Goal: Transaction & Acquisition: Book appointment/travel/reservation

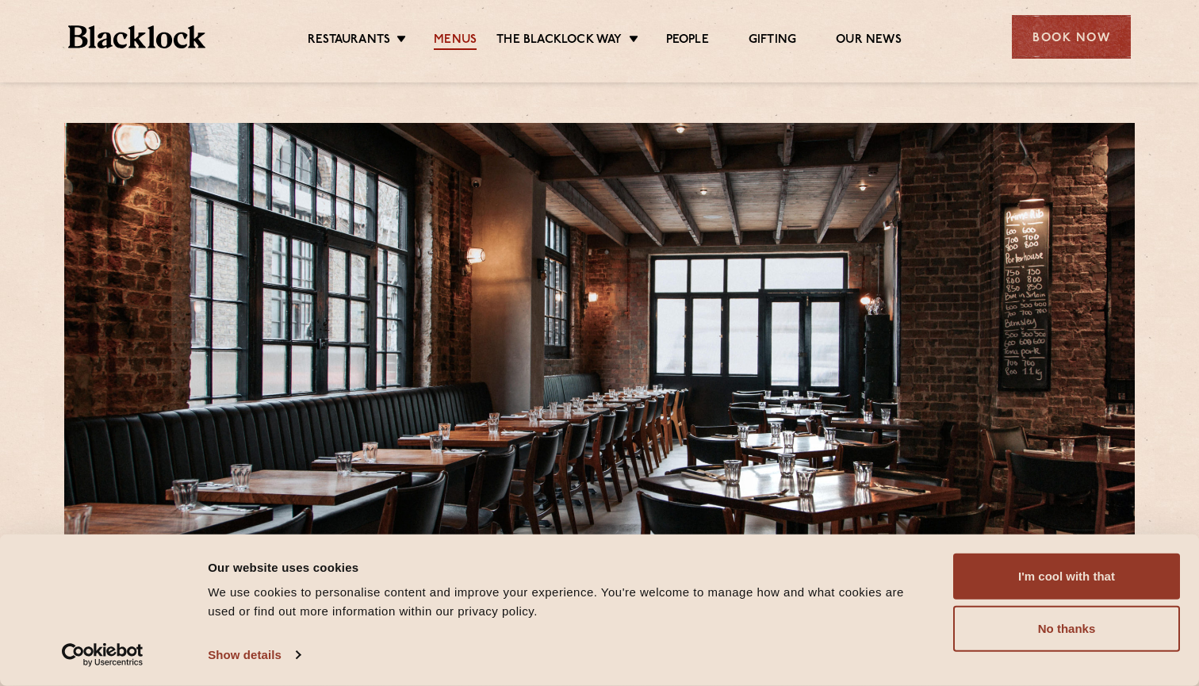
click at [448, 36] on link "Menus" at bounding box center [455, 41] width 43 height 17
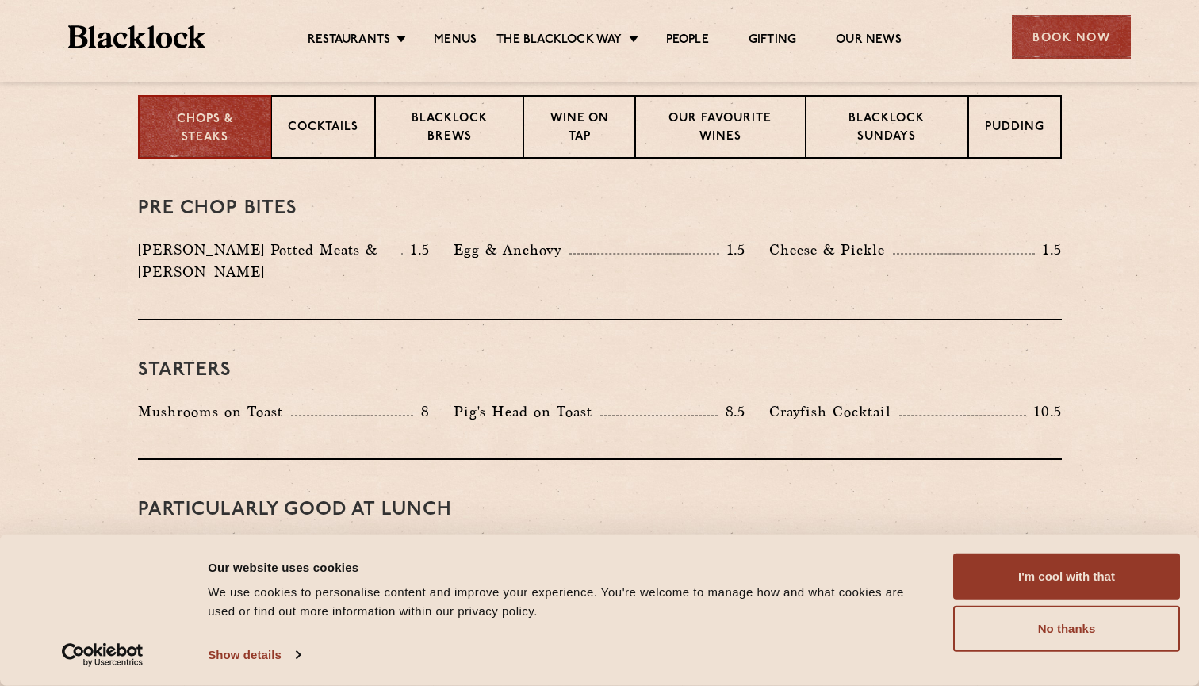
scroll to position [635, 0]
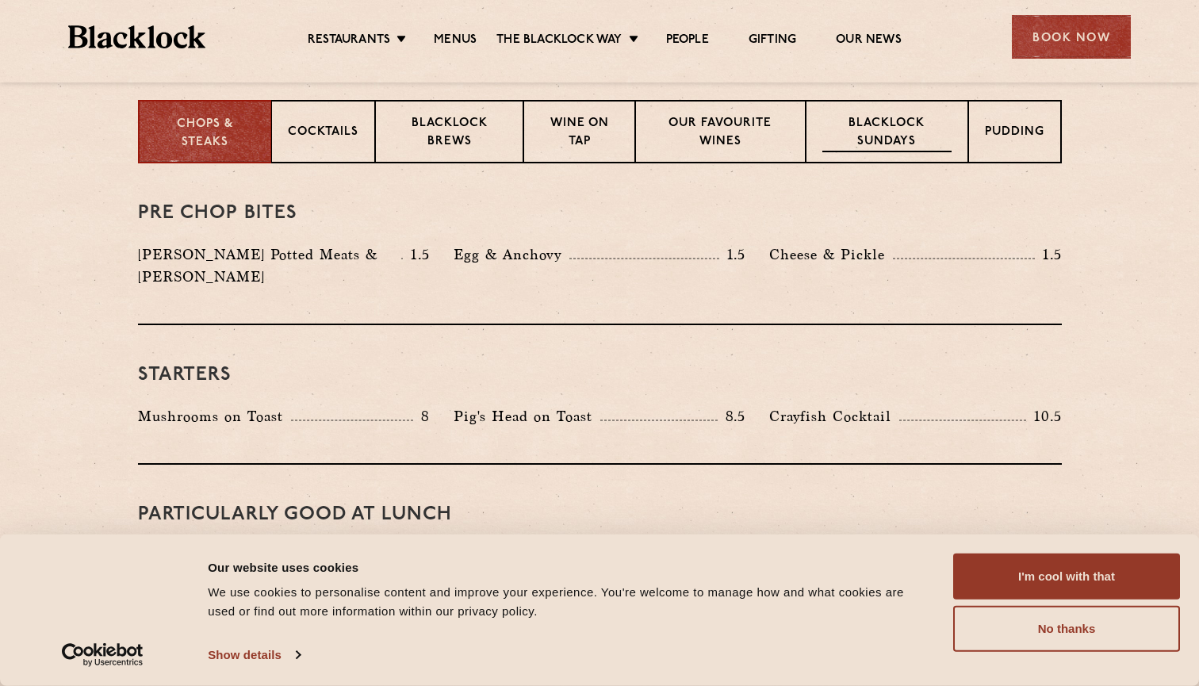
click at [870, 150] on p "Blacklock Sundays" at bounding box center [887, 133] width 128 height 37
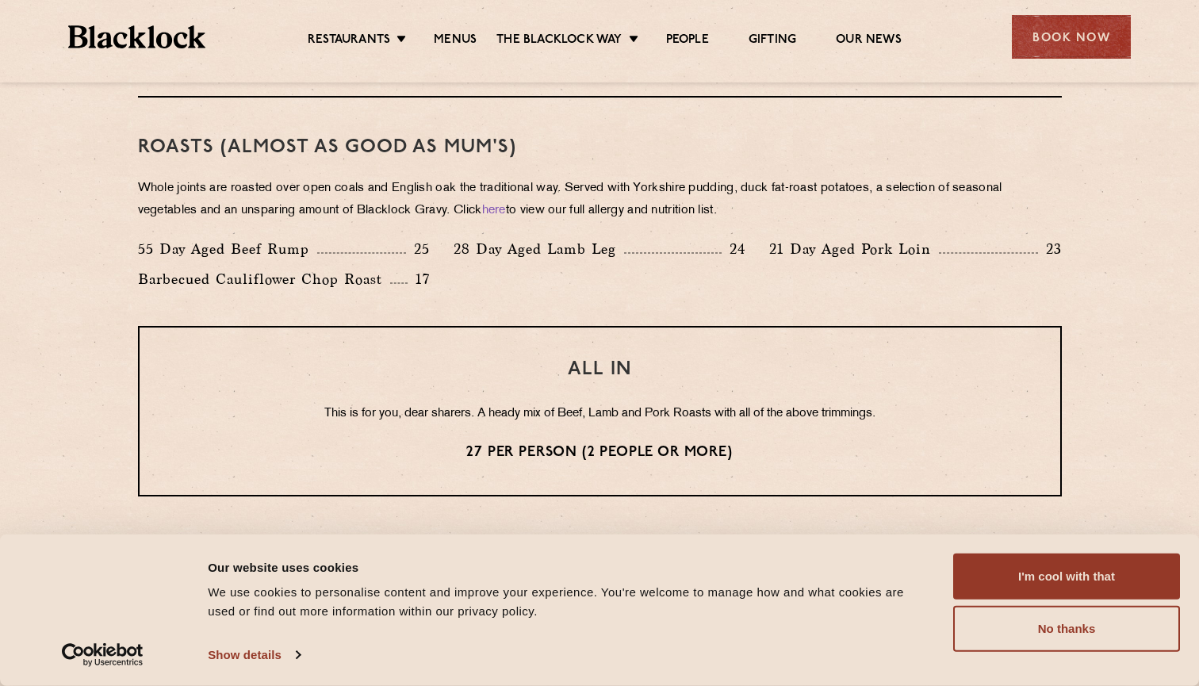
scroll to position [1122, 0]
click at [1034, 558] on button "I'm cool with that" at bounding box center [1066, 577] width 227 height 46
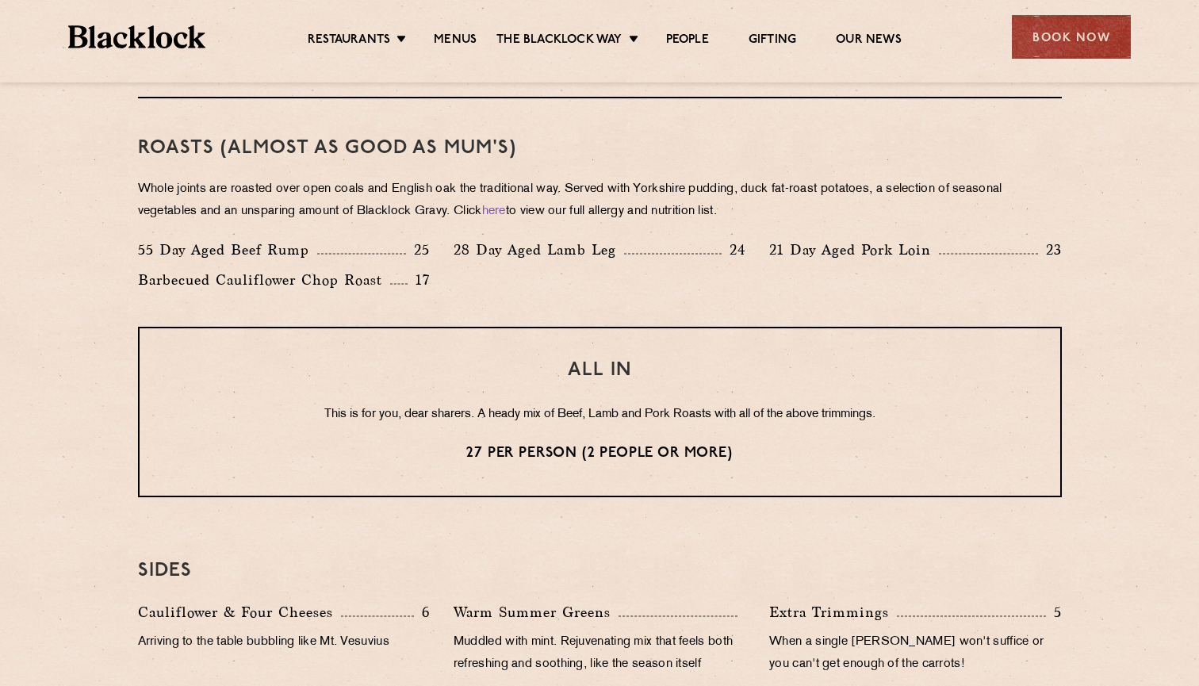
scroll to position [1120, 0]
drag, startPoint x: 750, startPoint y: 415, endPoint x: 988, endPoint y: 415, distance: 237.2
click at [976, 415] on p "This is for you, dear sharers. A heady mix of Beef, Lamb and Pork Roasts with a…" at bounding box center [599, 416] width 857 height 21
click at [988, 415] on p "This is for you, dear sharers. A heady mix of Beef, Lamb and Pork Roasts with a…" at bounding box center [599, 416] width 857 height 21
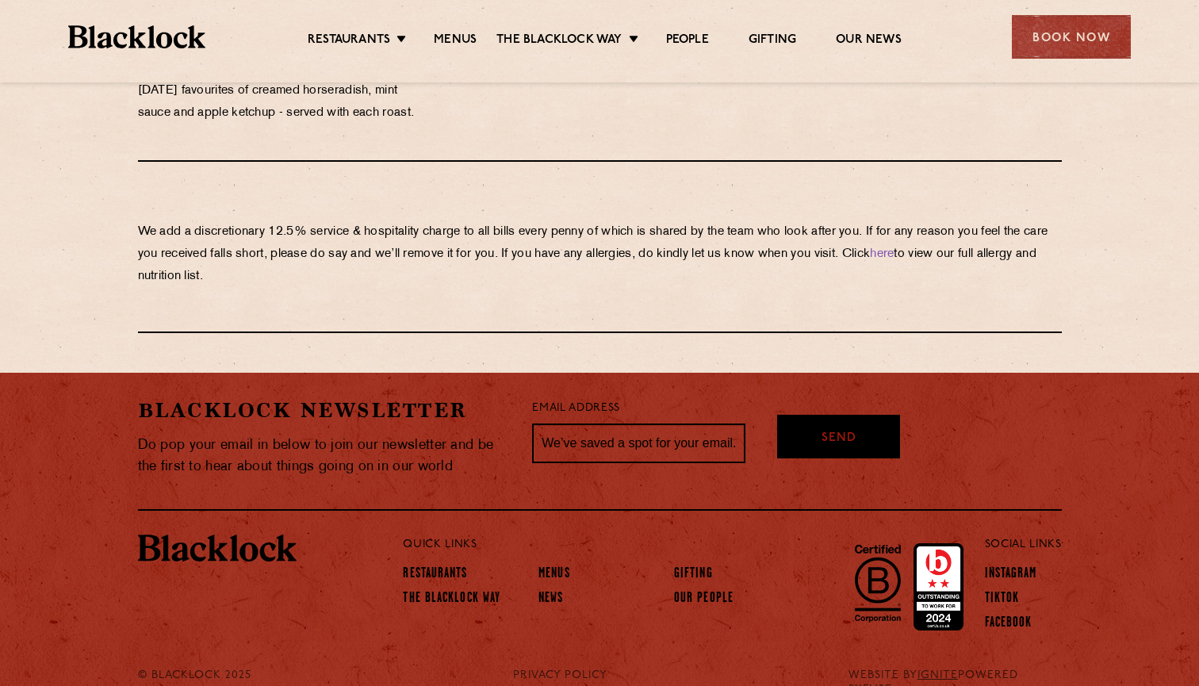
scroll to position [1735, 0]
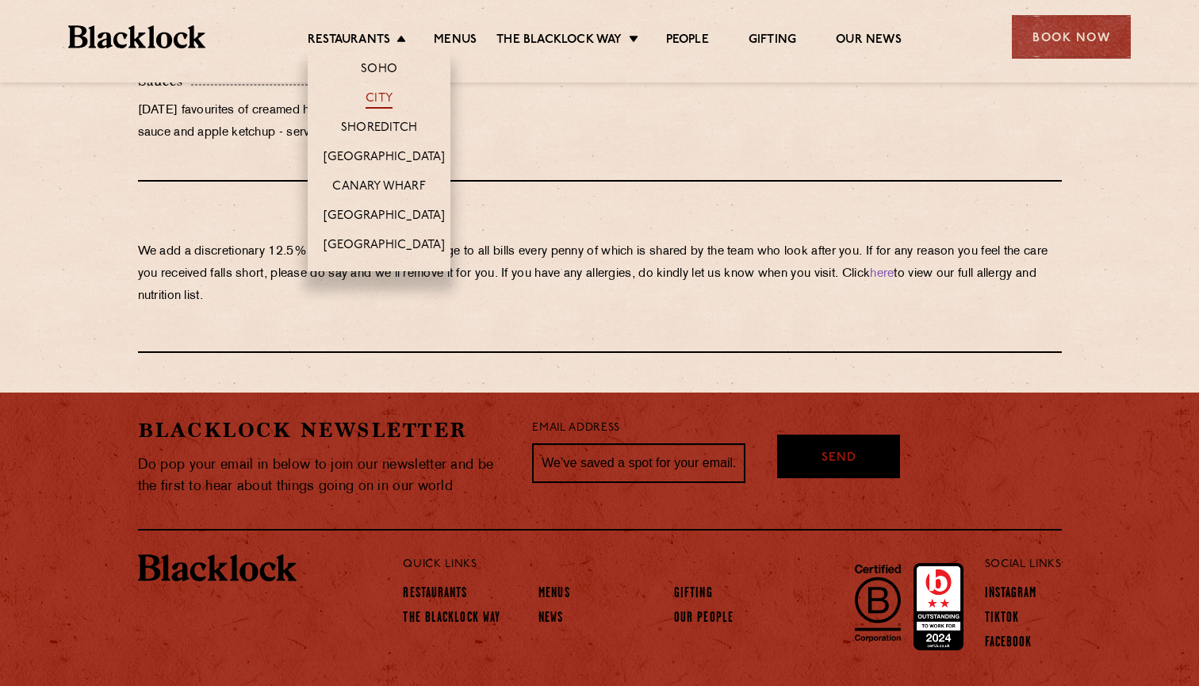
click at [379, 95] on link "City" at bounding box center [379, 99] width 27 height 17
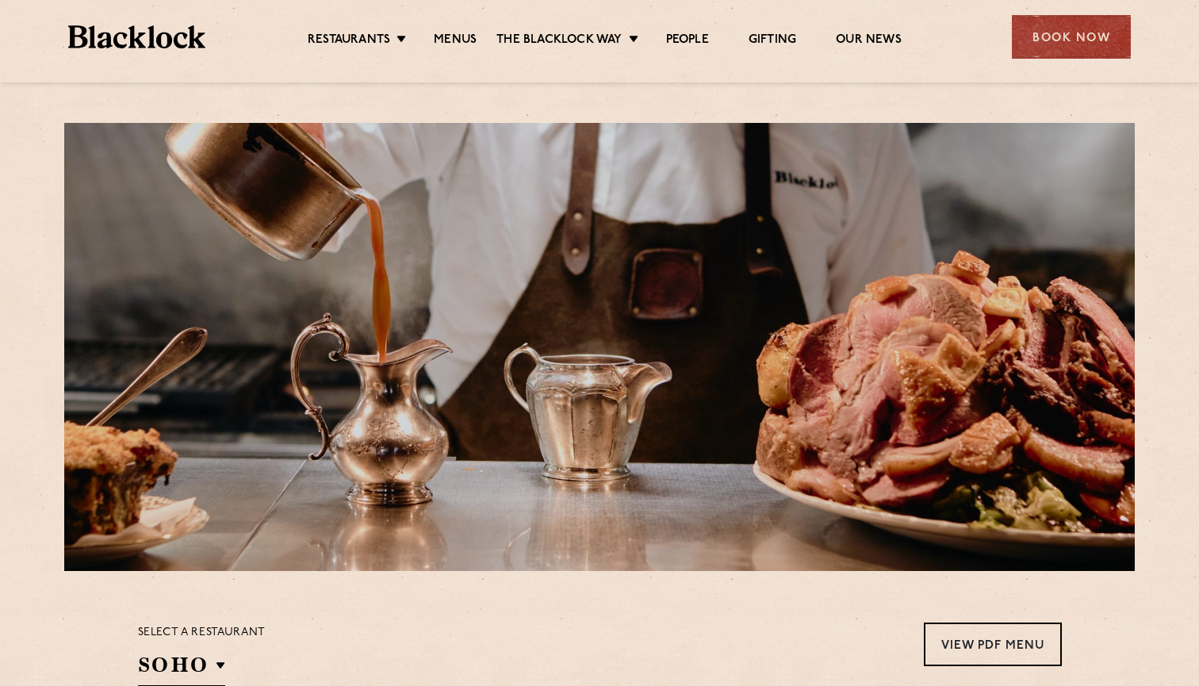
scroll to position [0, 0]
click at [1031, 26] on div "Book Now" at bounding box center [1071, 37] width 119 height 44
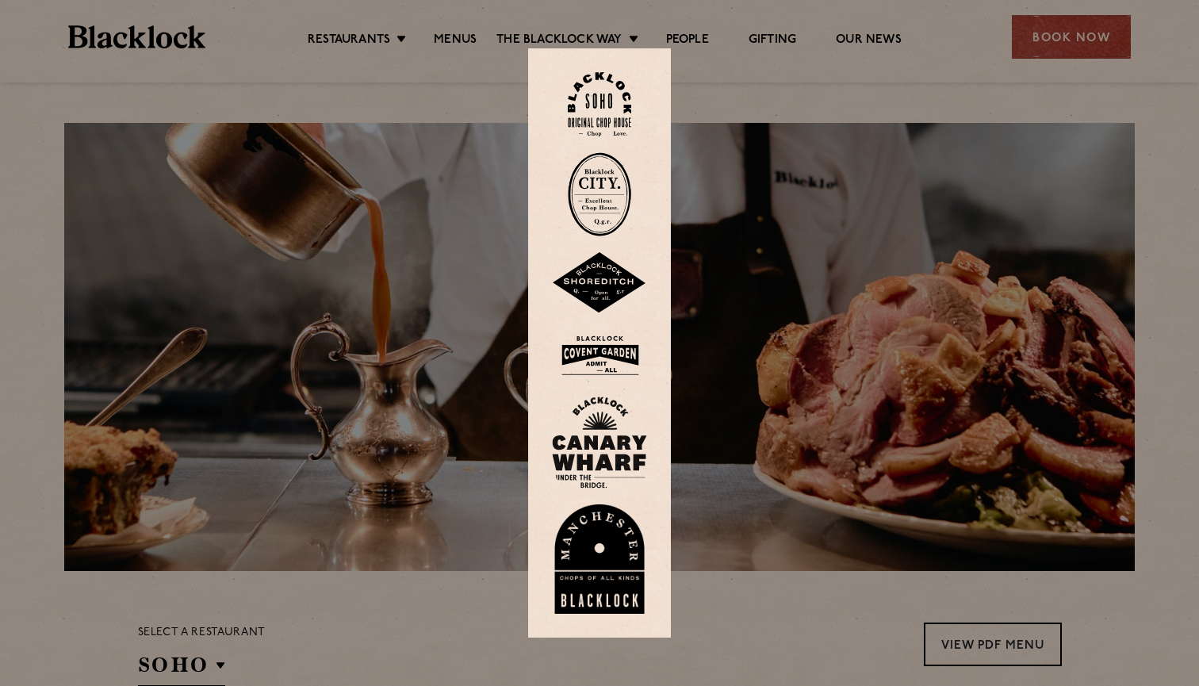
click at [804, 264] on div at bounding box center [599, 343] width 1199 height 686
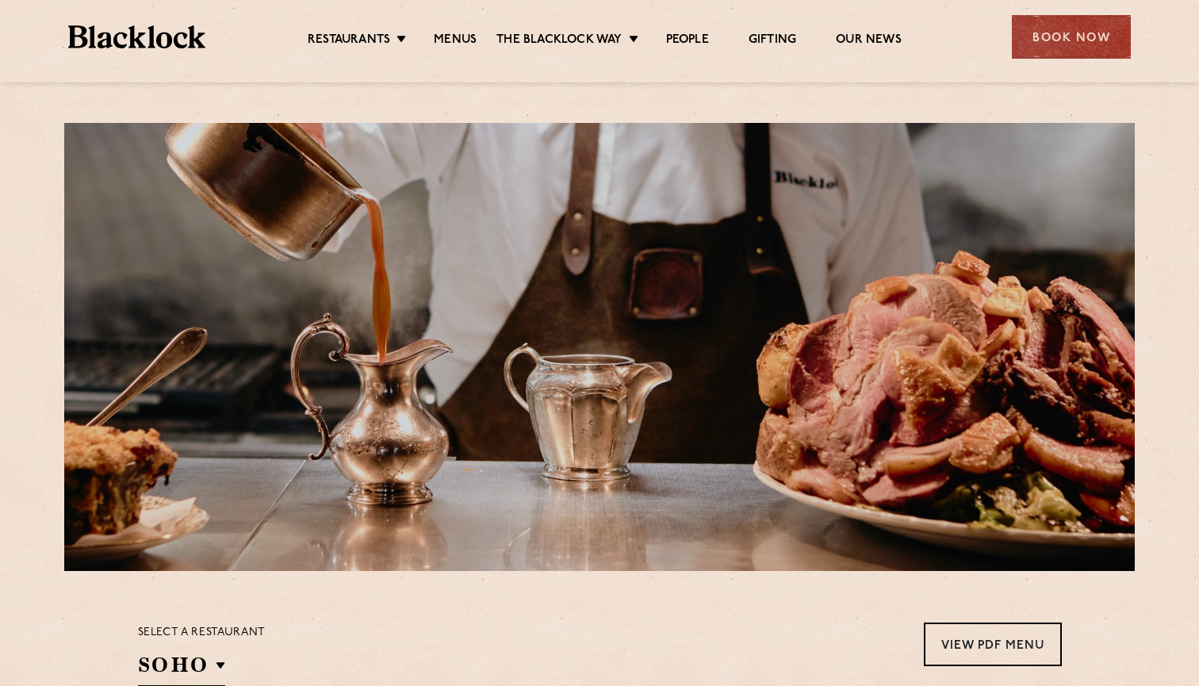
click at [370, 29] on ul "Restaurants Soho City Shoreditch Covent Garden Canary Wharf Manchester Birmingh…" at bounding box center [604, 37] width 799 height 25
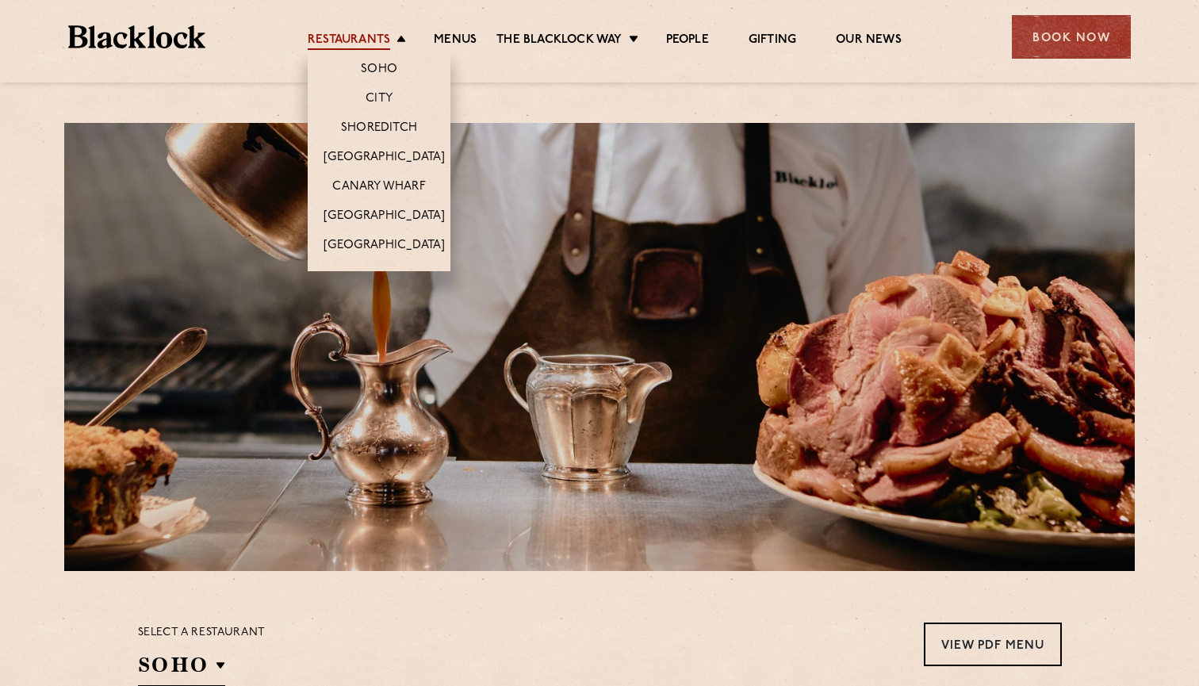
click at [372, 40] on link "Restaurants" at bounding box center [349, 41] width 82 height 17
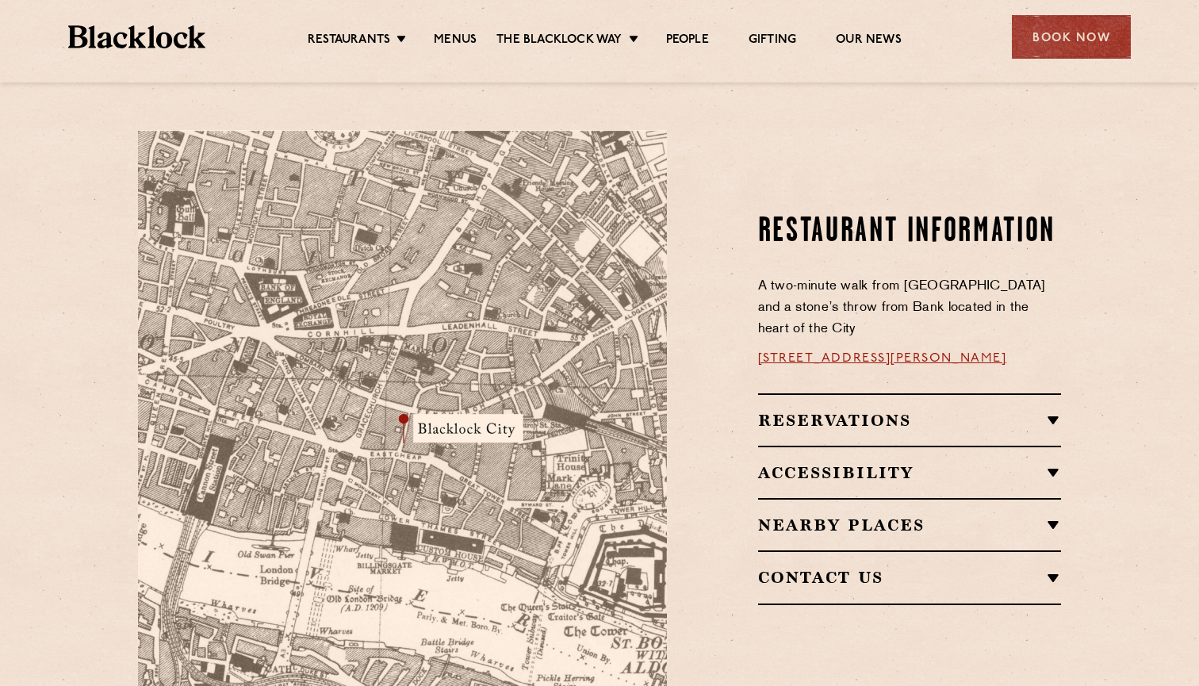
scroll to position [958, 0]
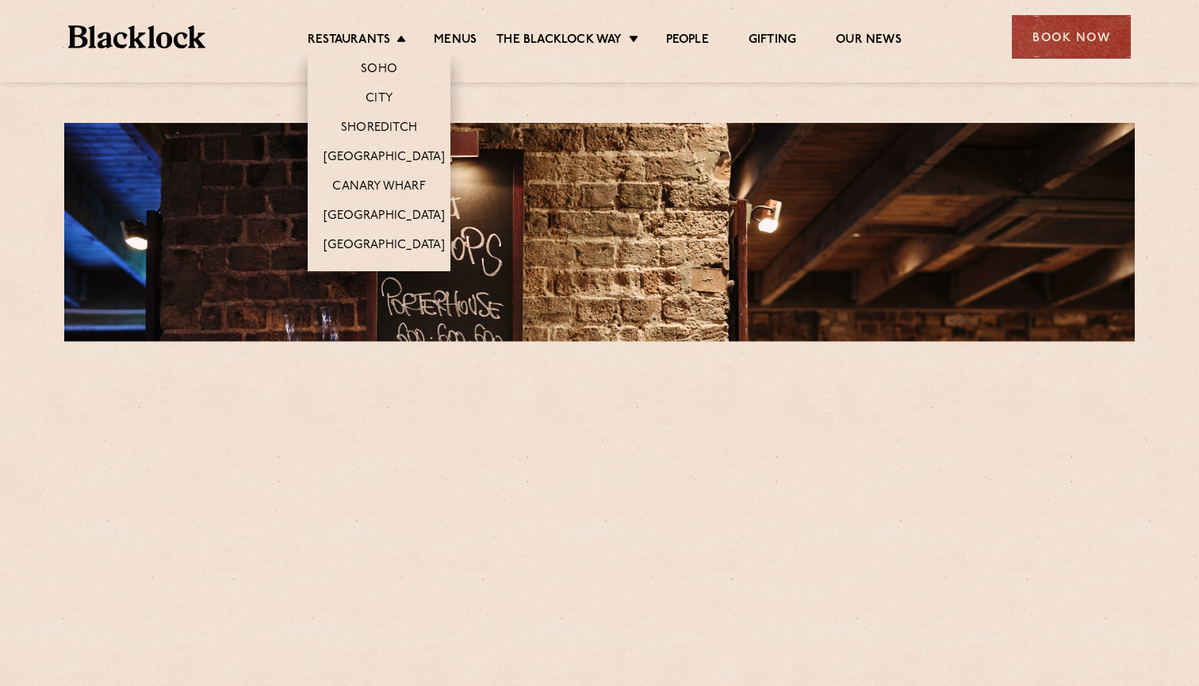
click at [357, 178] on li "Canary Wharf" at bounding box center [379, 185] width 143 height 29
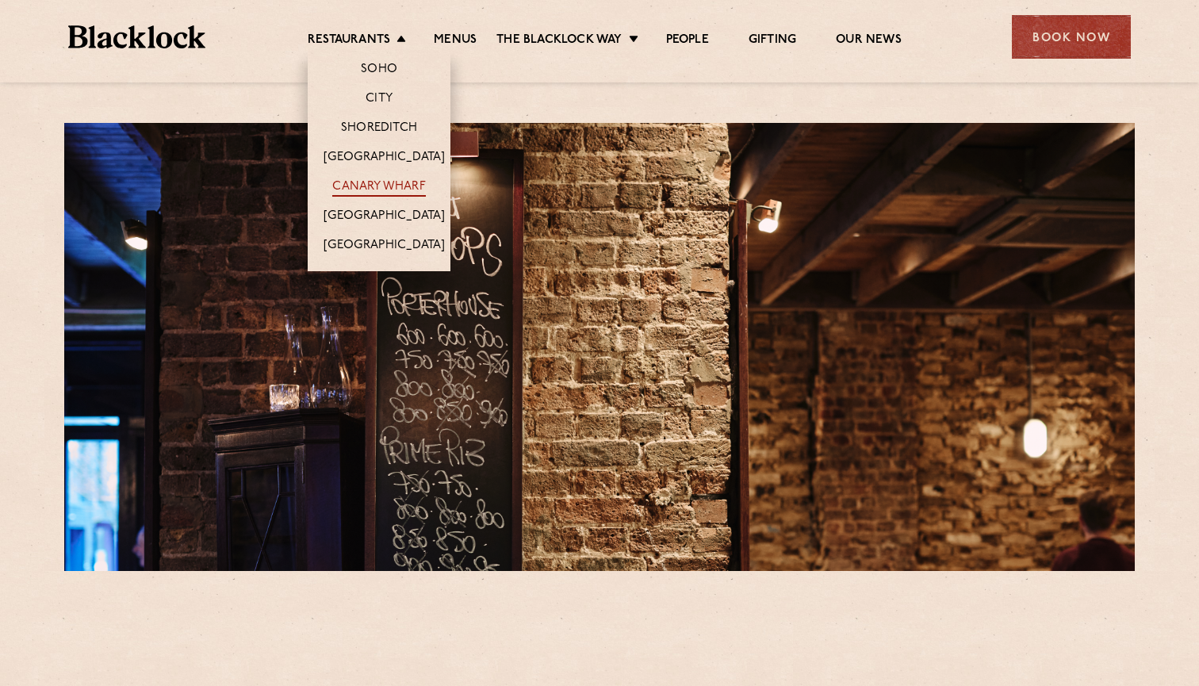
click at [385, 190] on link "Canary Wharf" at bounding box center [378, 187] width 93 height 17
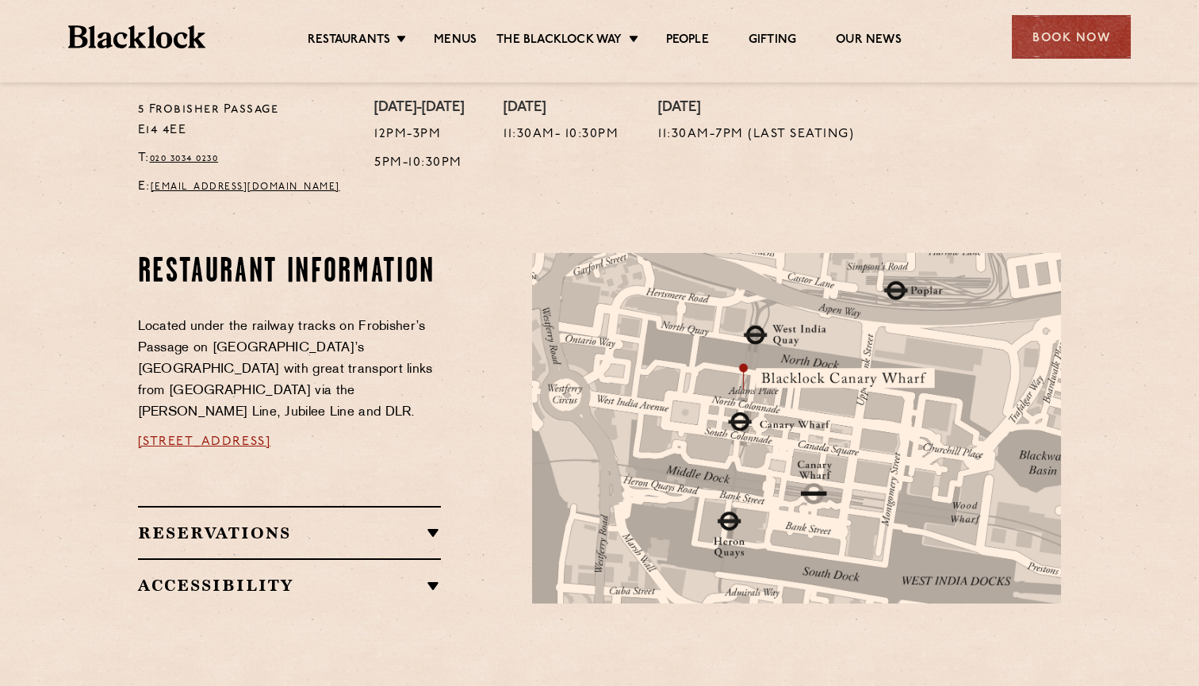
scroll to position [769, 0]
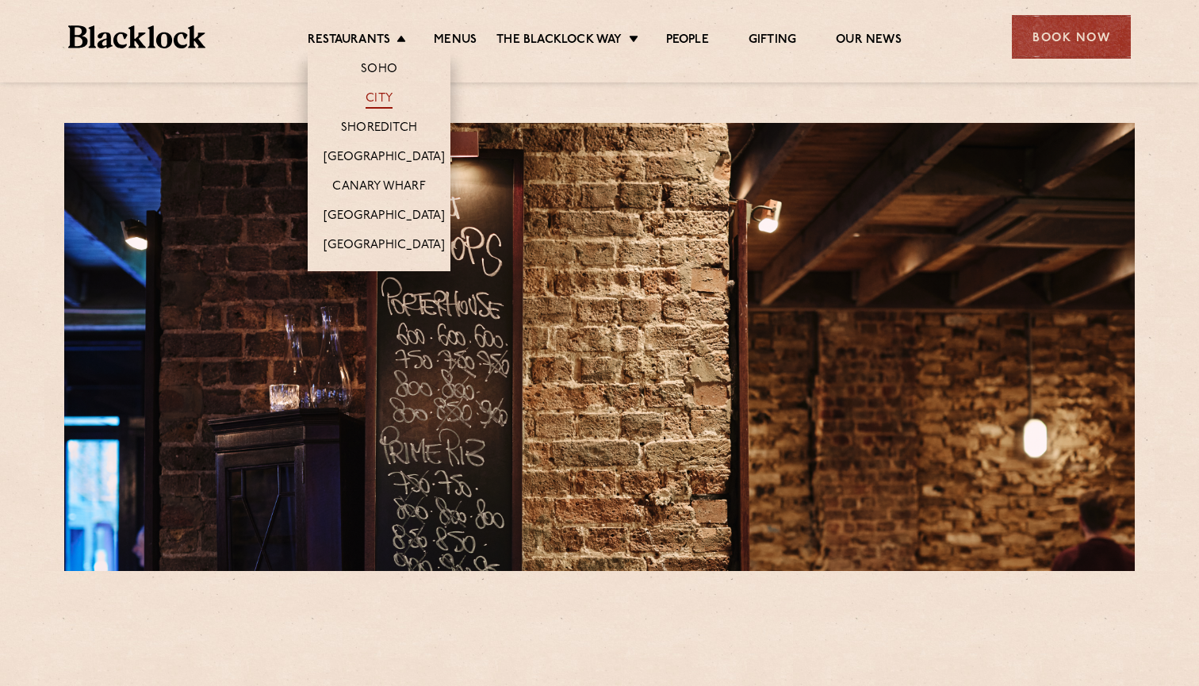
click at [373, 98] on link "City" at bounding box center [379, 99] width 27 height 17
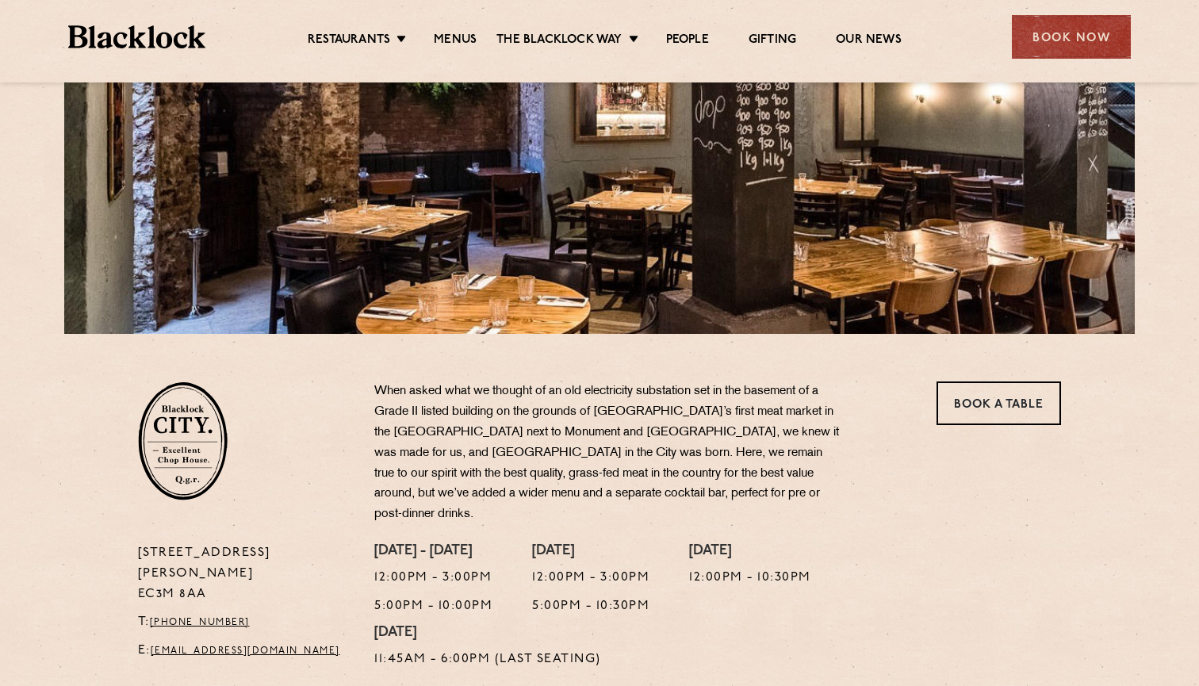
scroll to position [236, 0]
click at [1077, 32] on div "Book Now" at bounding box center [1071, 37] width 119 height 44
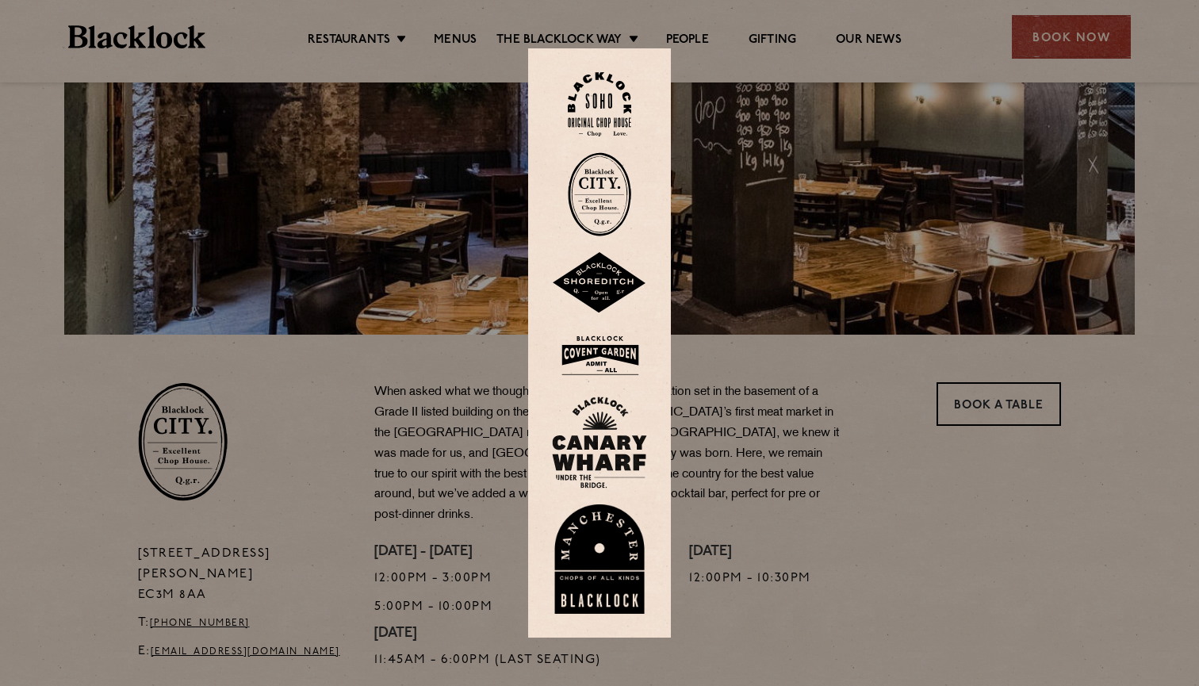
click at [599, 185] on img at bounding box center [599, 194] width 63 height 84
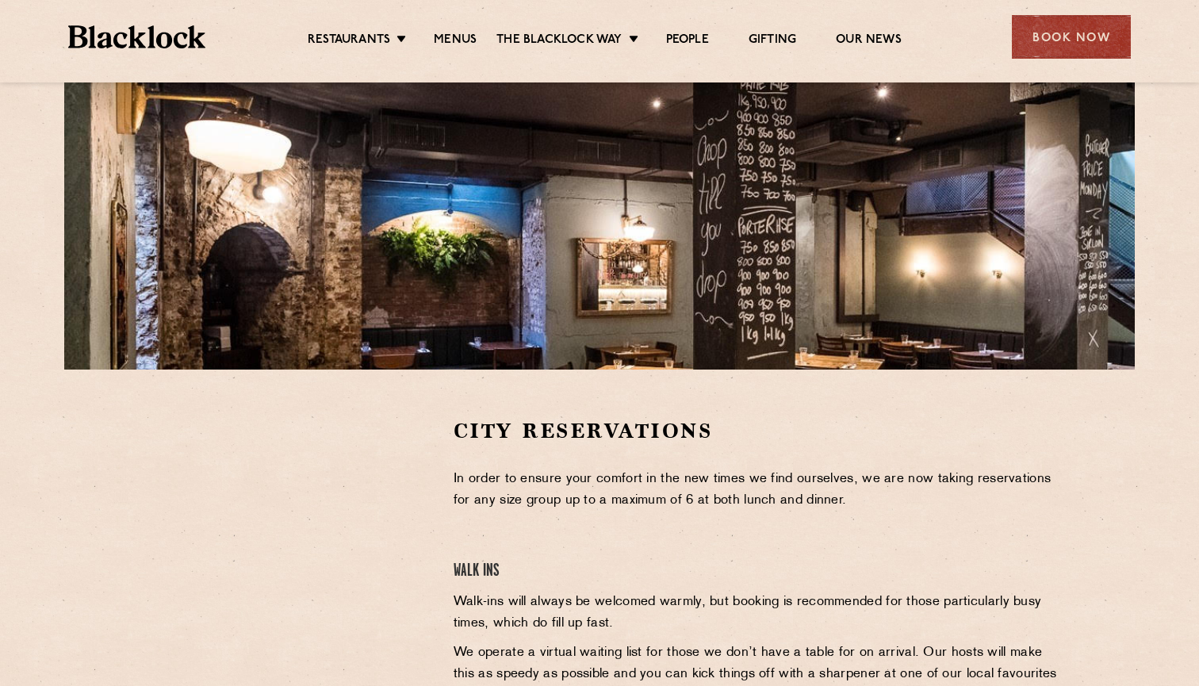
scroll to position [405, 0]
